Goal: Task Accomplishment & Management: Complete application form

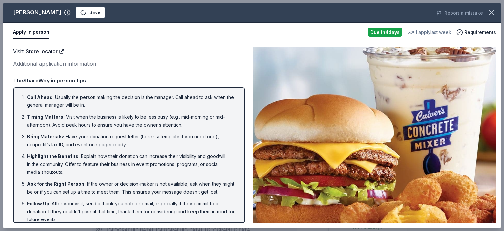
scroll to position [239, 0]
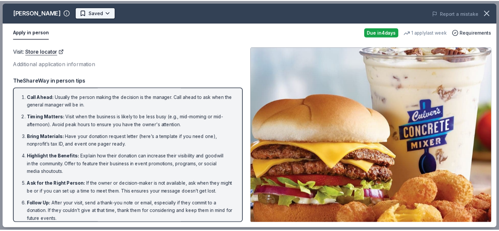
scroll to position [0, 0]
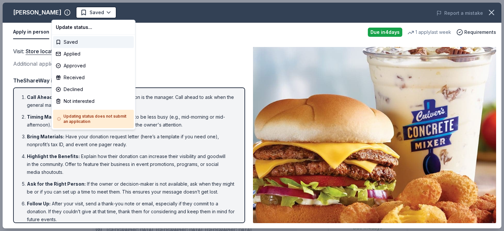
click at [492, 11] on html "Nurturing Our Roots - Reaching for the Sky Dougbe River School Gala 2025 Saved …" at bounding box center [252, 115] width 504 height 231
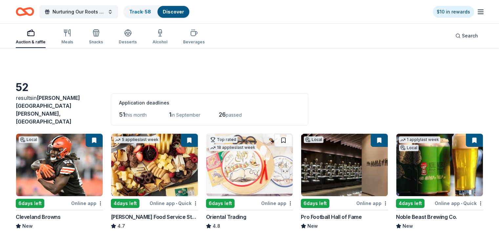
scroll to position [688, 0]
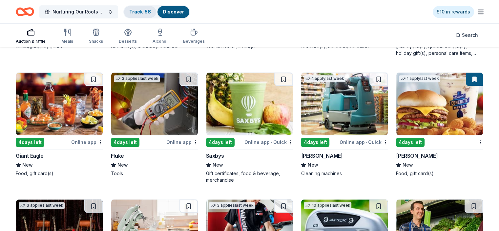
click at [151, 11] on link "Track · 58" at bounding box center [140, 12] width 22 height 6
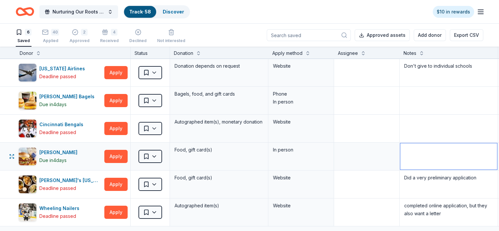
click at [438, 153] on textarea at bounding box center [448, 156] width 97 height 26
type textarea "ask at Store"
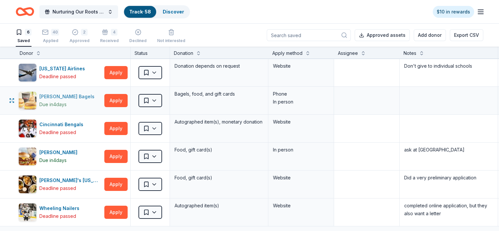
click at [66, 98] on div "Bruegger's Bagels" at bounding box center [68, 97] width 58 height 8
click at [433, 97] on textarea at bounding box center [448, 100] width 97 height 26
type textarea "Ask at store"
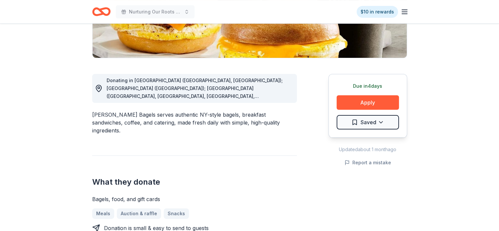
scroll to position [140, 0]
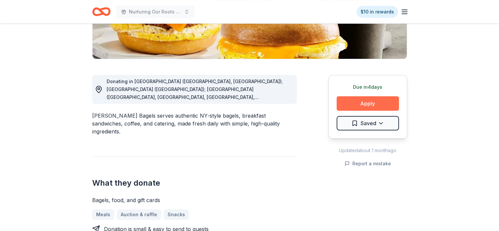
click at [356, 99] on button "Apply" at bounding box center [368, 103] width 62 height 14
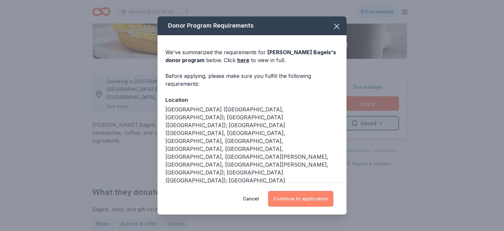
click at [304, 191] on button "Continue to application" at bounding box center [300, 199] width 65 height 16
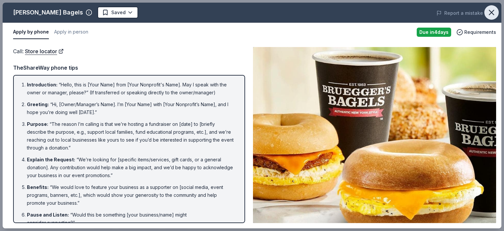
click at [493, 9] on icon "button" at bounding box center [491, 12] width 9 height 9
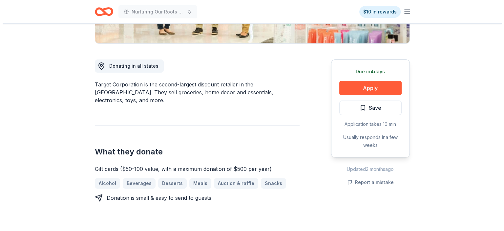
scroll to position [157, 0]
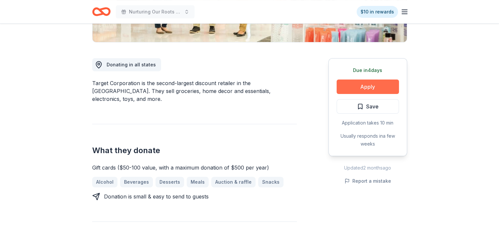
click at [363, 85] on button "Apply" at bounding box center [368, 86] width 62 height 14
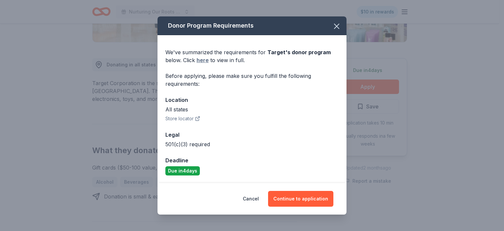
click at [200, 60] on link "here" at bounding box center [203, 60] width 12 height 8
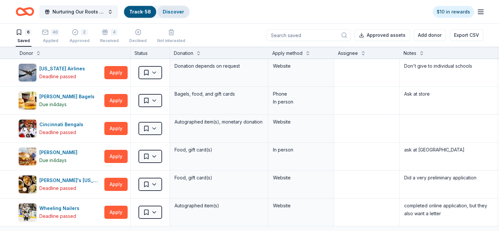
click at [183, 10] on link "Discover" at bounding box center [173, 12] width 21 height 6
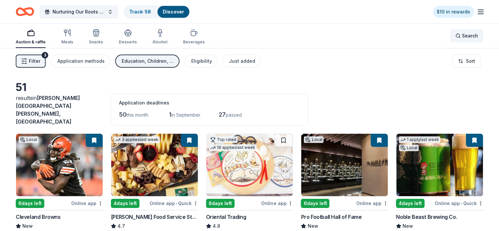
click at [462, 35] on span "Search" at bounding box center [470, 36] width 16 height 8
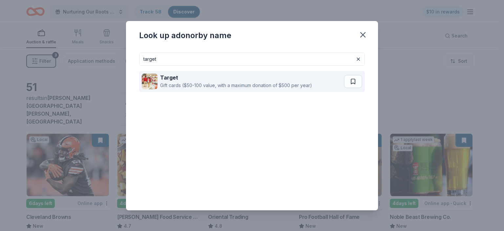
type input "target"
click at [268, 76] on div "Target" at bounding box center [236, 78] width 152 height 8
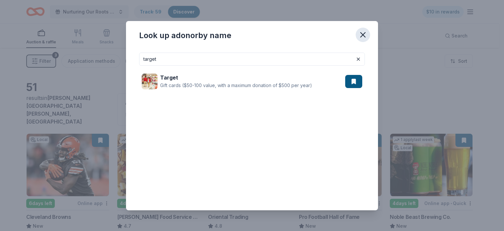
click at [361, 35] on icon "button" at bounding box center [363, 34] width 5 height 5
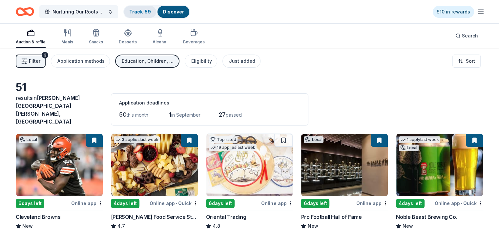
click at [147, 13] on link "Track · 59" at bounding box center [140, 12] width 22 height 6
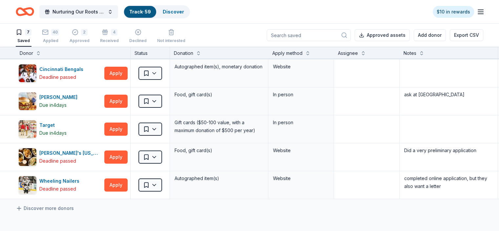
scroll to position [59, 0]
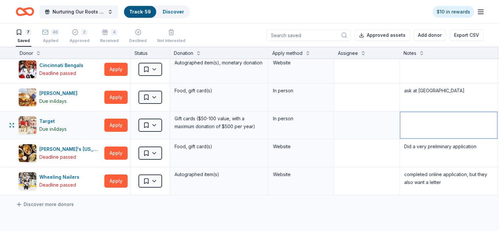
click at [425, 122] on textarea at bounding box center [448, 125] width 97 height 26
type textarea "ask at Store"
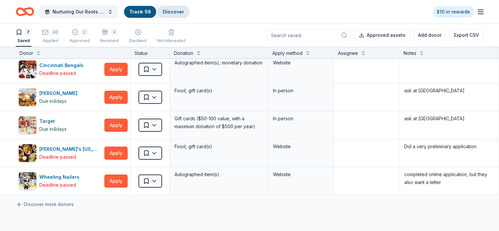
click at [184, 11] on link "Discover" at bounding box center [173, 12] width 21 height 6
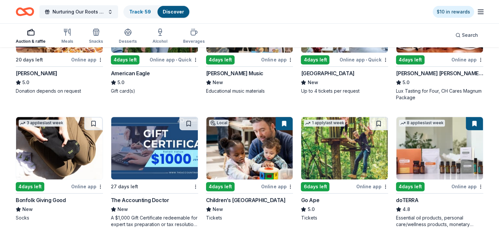
scroll to position [264, 0]
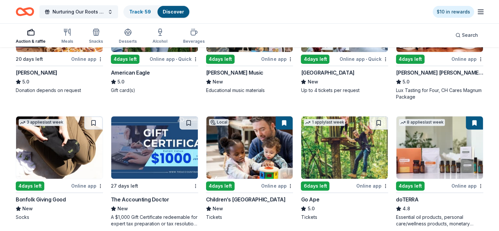
click at [342, 128] on img at bounding box center [344, 147] width 87 height 62
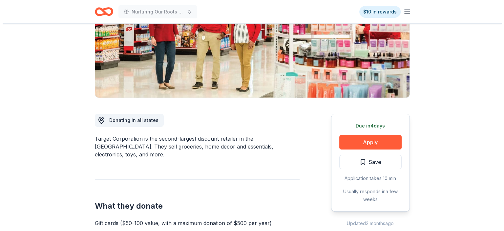
scroll to position [108, 0]
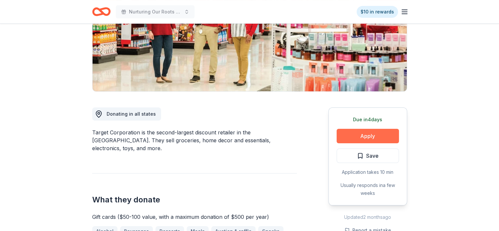
click at [358, 137] on button "Apply" at bounding box center [368, 136] width 62 height 14
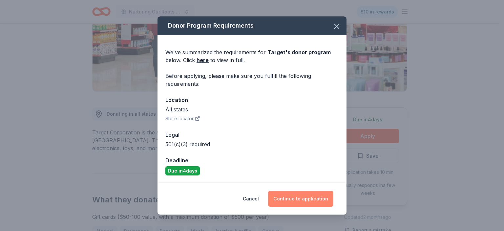
click at [284, 194] on button "Continue to application" at bounding box center [300, 199] width 65 height 16
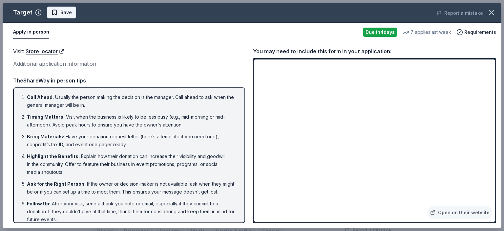
click at [64, 10] on span "Save" at bounding box center [65, 13] width 11 height 8
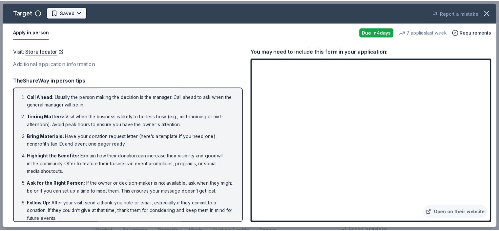
scroll to position [0, 0]
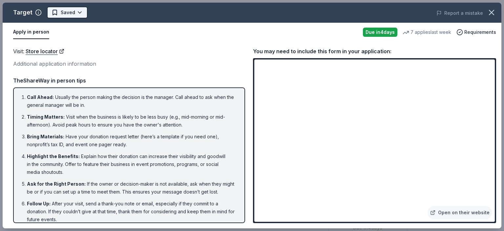
click at [68, 14] on html "Nurturing Our Roots - Reaching for the Sky Dougbe River School Gala 2025 $10 in…" at bounding box center [252, 115] width 504 height 231
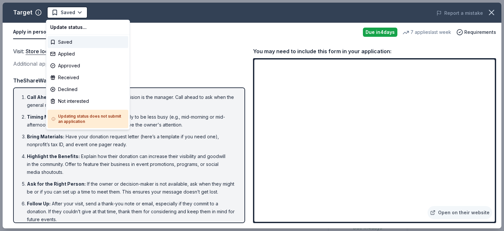
click at [164, 31] on html "Nurturing Our Roots - Reaching for the Sky Dougbe River School Gala 2025 Saved …" at bounding box center [252, 115] width 504 height 231
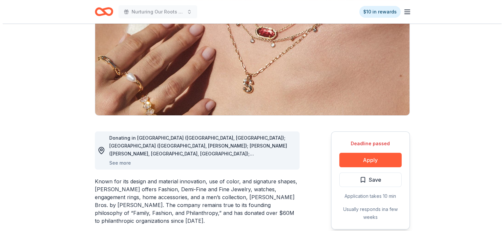
scroll to position [85, 0]
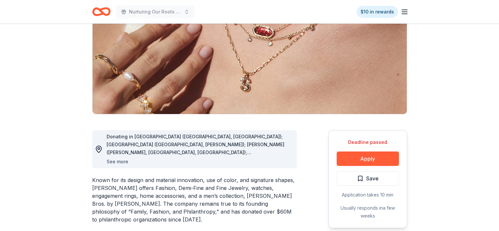
click at [121, 160] on button "See more" at bounding box center [118, 162] width 22 height 8
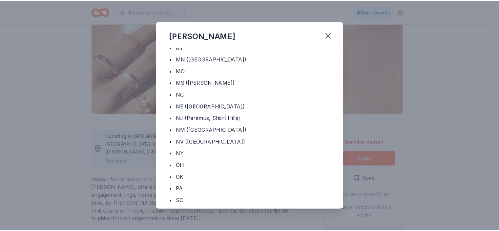
scroll to position [238, 0]
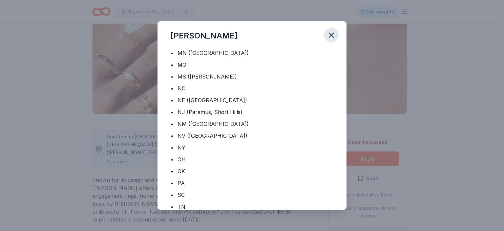
click at [332, 34] on icon "button" at bounding box center [331, 35] width 9 height 9
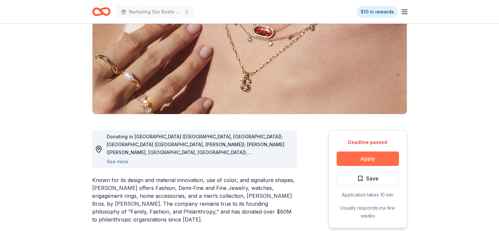
click at [359, 157] on button "Apply" at bounding box center [368, 158] width 62 height 14
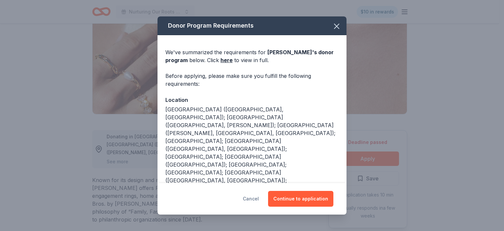
click at [253, 198] on button "Cancel" at bounding box center [251, 199] width 16 height 16
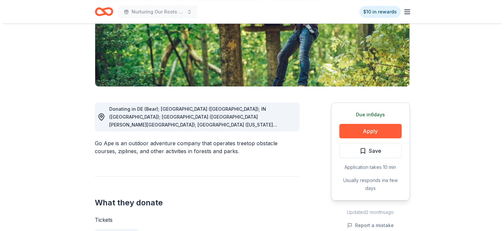
scroll to position [121, 0]
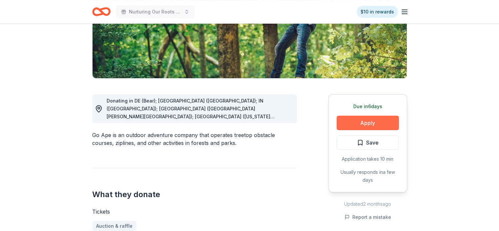
click at [357, 122] on button "Apply" at bounding box center [368, 123] width 62 height 14
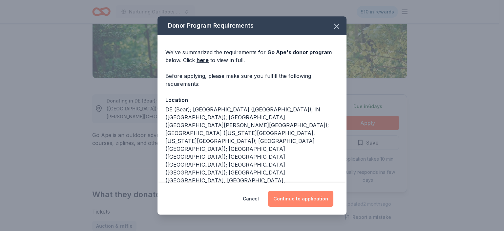
click at [288, 196] on button "Continue to application" at bounding box center [300, 199] width 65 height 16
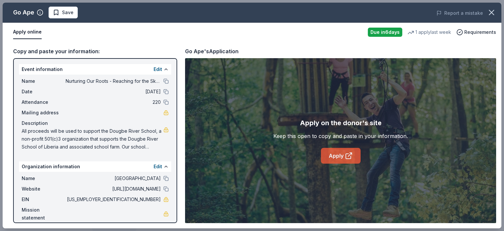
click at [324, 157] on link "Apply" at bounding box center [341, 156] width 40 height 16
